Goal: Task Accomplishment & Management: Manage account settings

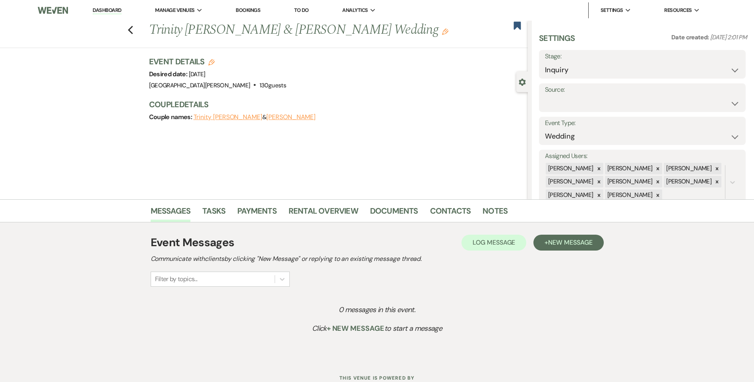
scroll to position [29, 0]
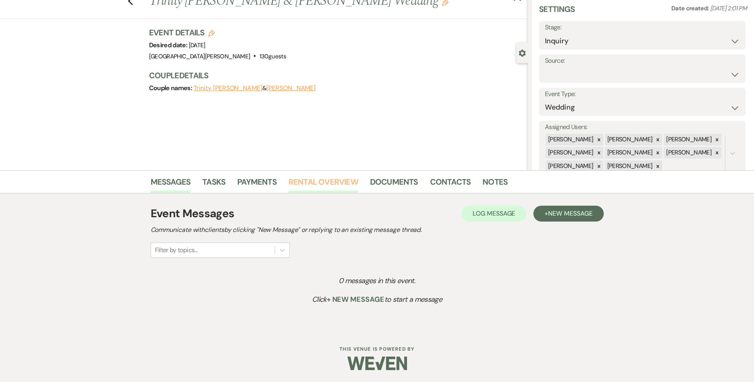
click at [313, 180] on link "Rental Overview" at bounding box center [324, 184] width 70 height 17
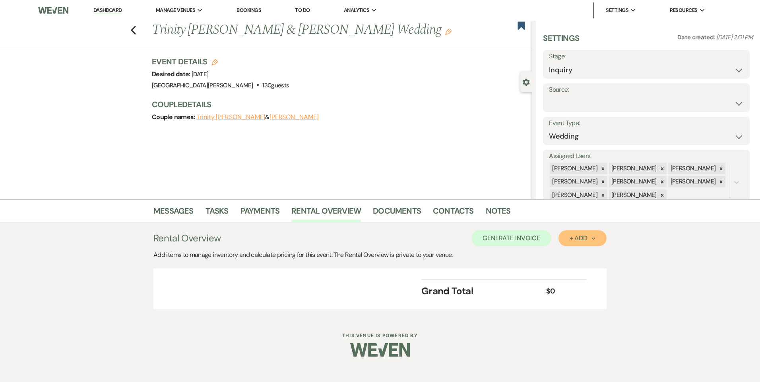
click at [580, 238] on div "+ Add Next" at bounding box center [583, 238] width 26 height 6
click at [573, 257] on button "Item" at bounding box center [578, 256] width 40 height 12
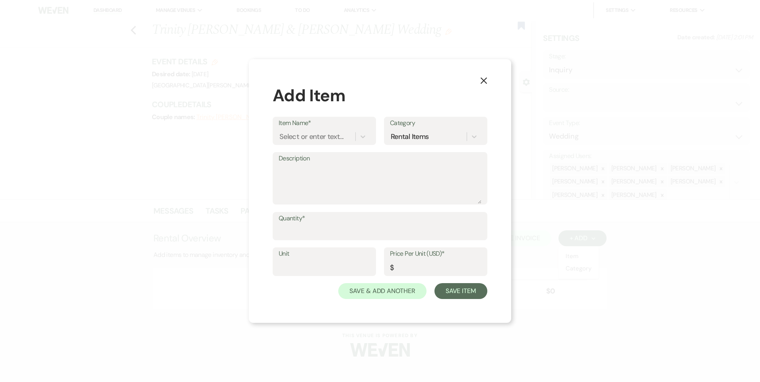
click at [318, 145] on div "Item Name* Select or enter text... Category Rental Items" at bounding box center [380, 134] width 215 height 35
click at [320, 135] on div "Select or enter text..." at bounding box center [311, 136] width 64 height 11
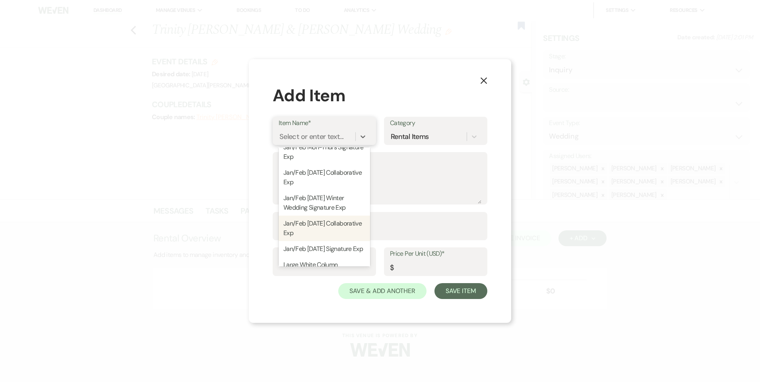
scroll to position [676, 0]
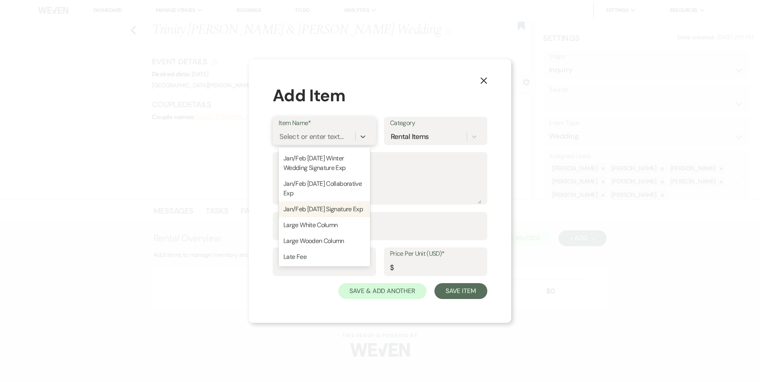
click at [333, 217] on div "Jan/Feb [DATE] Signature Exp" at bounding box center [324, 210] width 91 height 16
type textarea "Venue Rental: 1PM - 12AM Seating for up to 350 guests Guest tables to accamadat…"
type input "1"
type input "6500"
